Goal: Task Accomplishment & Management: Use online tool/utility

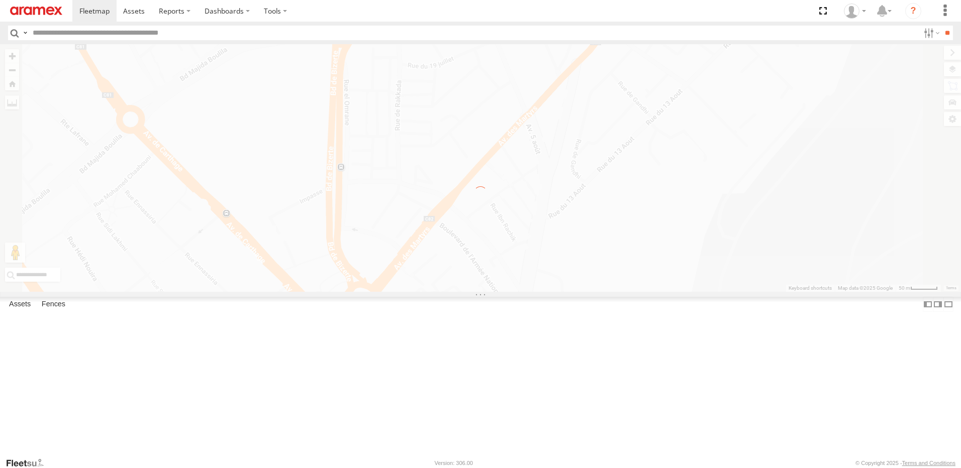
click at [31, 14] on img at bounding box center [36, 11] width 52 height 9
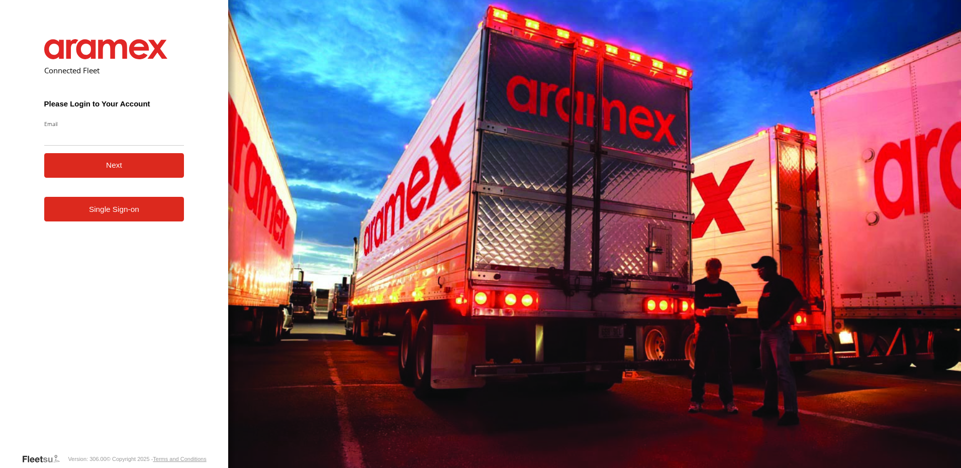
click at [127, 212] on link "Single Sign-on" at bounding box center [114, 209] width 140 height 25
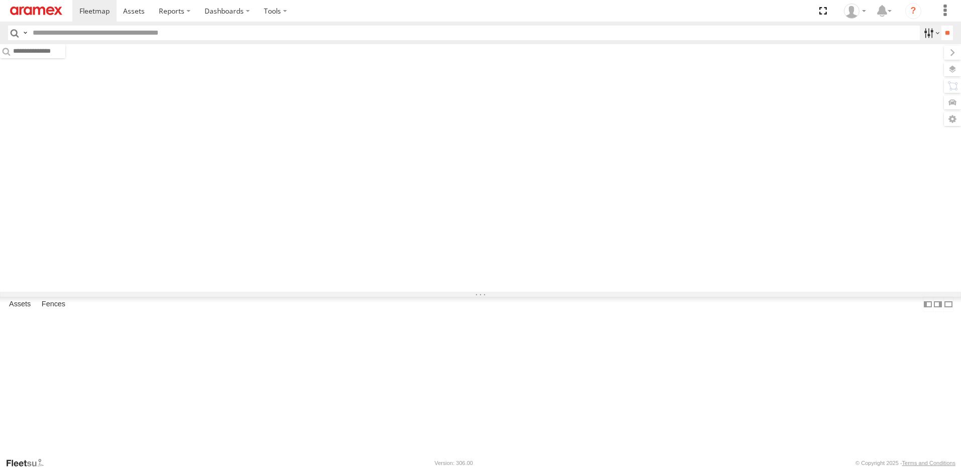
click at [921, 32] on label at bounding box center [930, 33] width 22 height 15
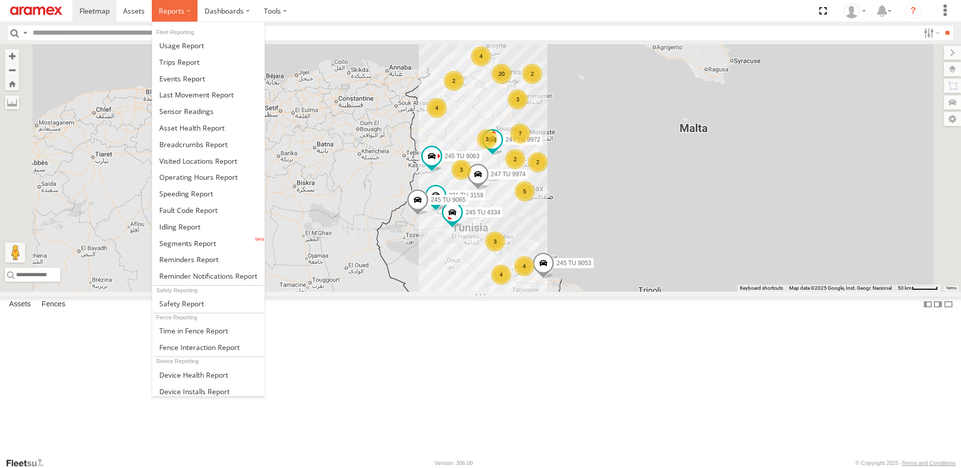
click at [164, 16] on span at bounding box center [172, 11] width 26 height 10
click at [185, 240] on span at bounding box center [187, 244] width 57 height 10
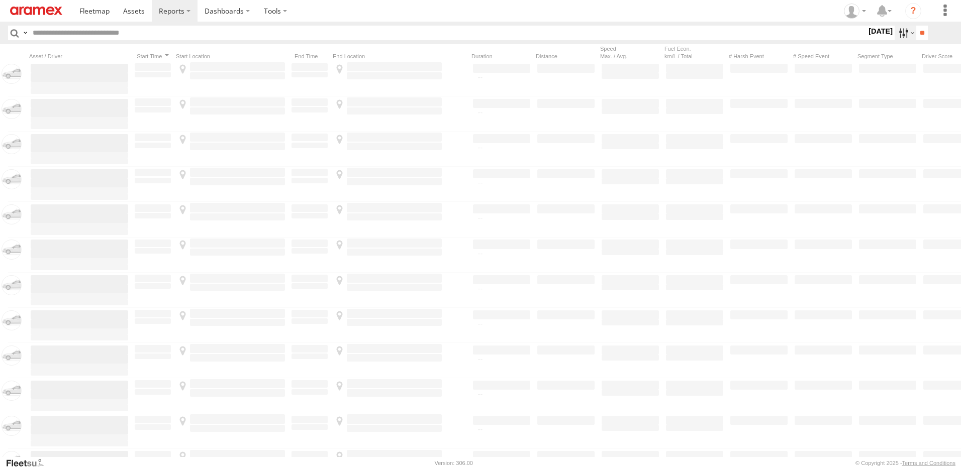
click at [901, 37] on label at bounding box center [905, 33] width 22 height 15
click at [0, 0] on span "Yesterday" at bounding box center [0, 0] width 0 height 0
click at [920, 30] on input "**" at bounding box center [922, 33] width 12 height 15
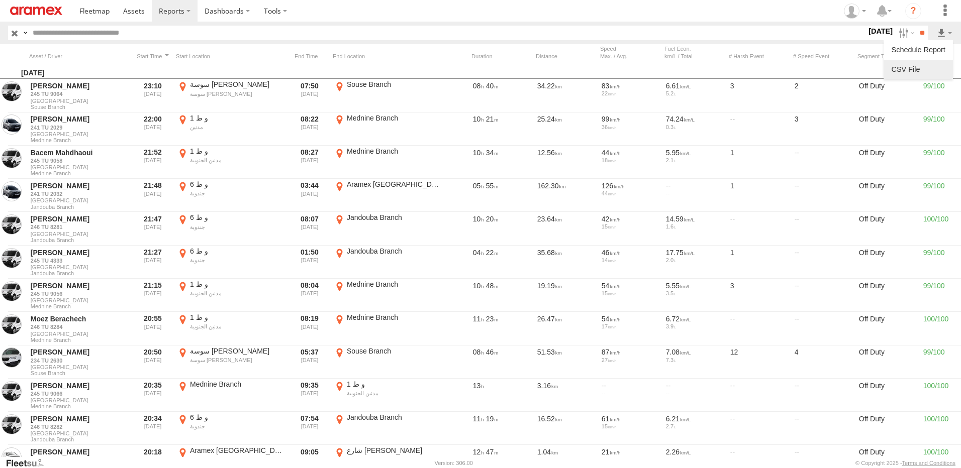
click at [911, 68] on link at bounding box center [917, 69] width 61 height 15
